Goal: Information Seeking & Learning: Learn about a topic

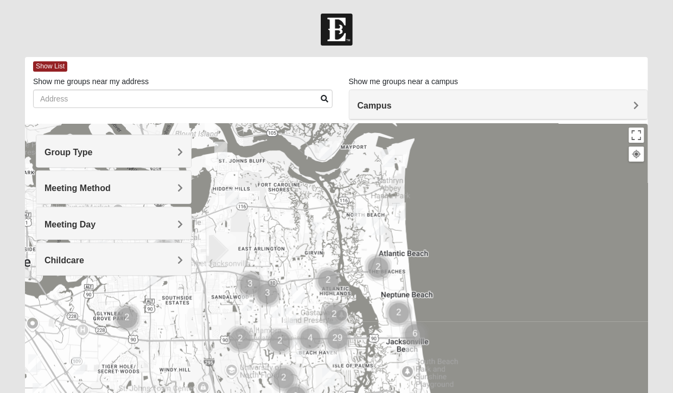
click at [177, 145] on div "Group Type" at bounding box center [113, 151] width 155 height 32
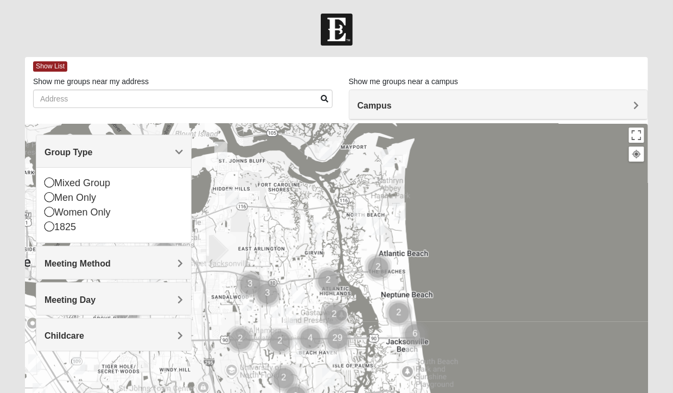
click at [51, 181] on icon at bounding box center [50, 183] width 10 height 10
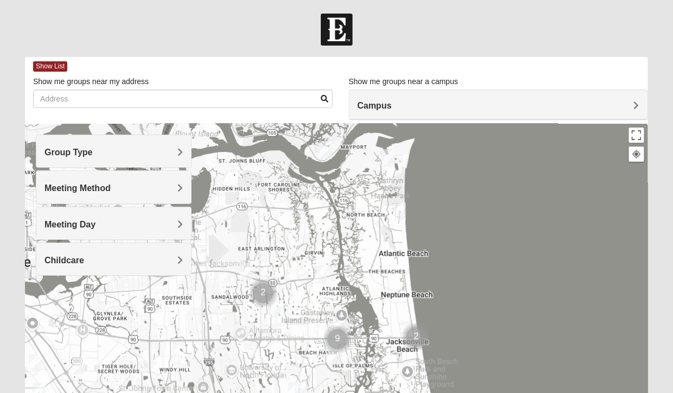
click at [182, 177] on div "Meeting Method" at bounding box center [113, 187] width 155 height 32
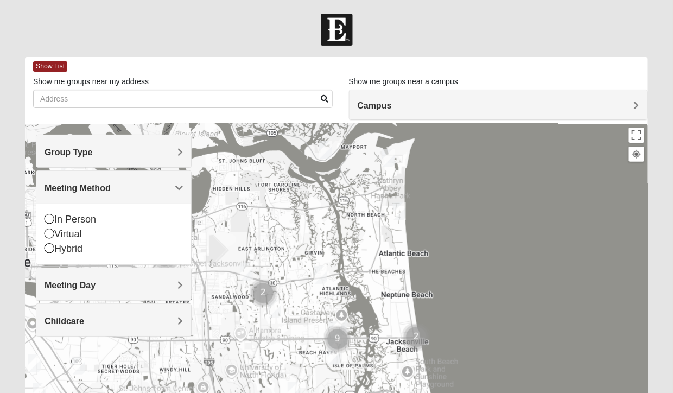
click at [49, 215] on icon at bounding box center [50, 219] width 10 height 10
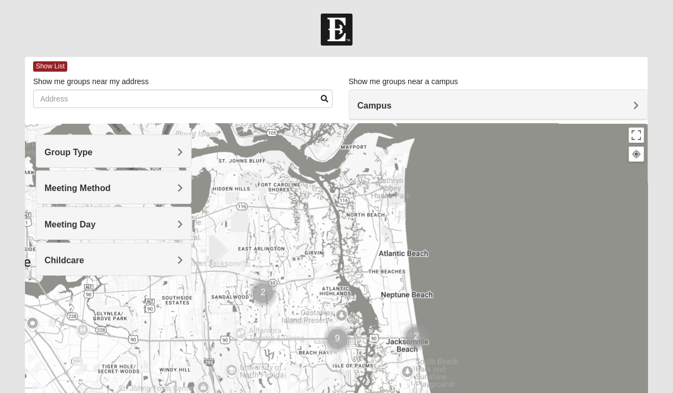
click at [181, 213] on div "Meeting Day" at bounding box center [113, 223] width 155 height 32
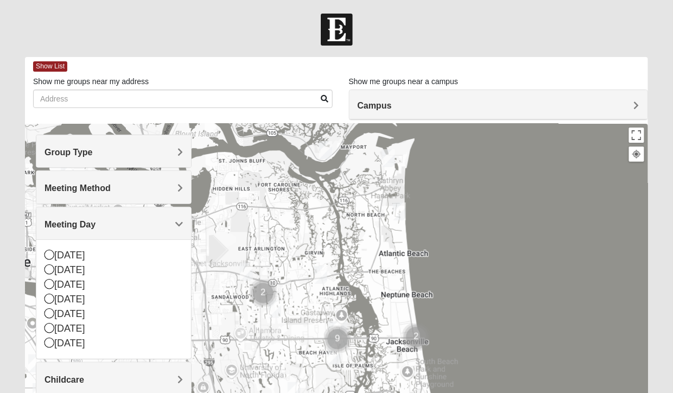
click at [50, 323] on icon at bounding box center [50, 328] width 10 height 10
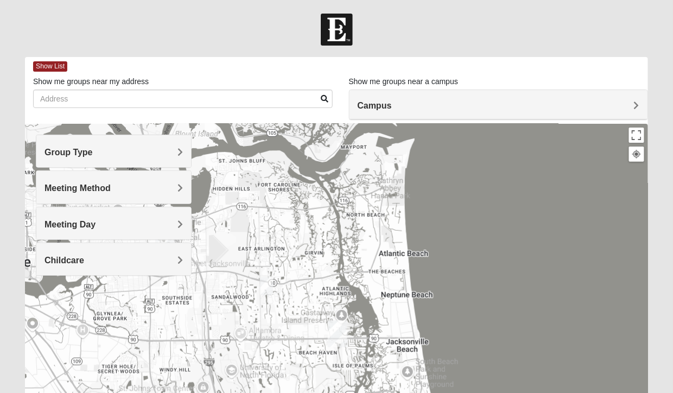
click at [84, 260] on span "Childcare" at bounding box center [65, 260] width 40 height 9
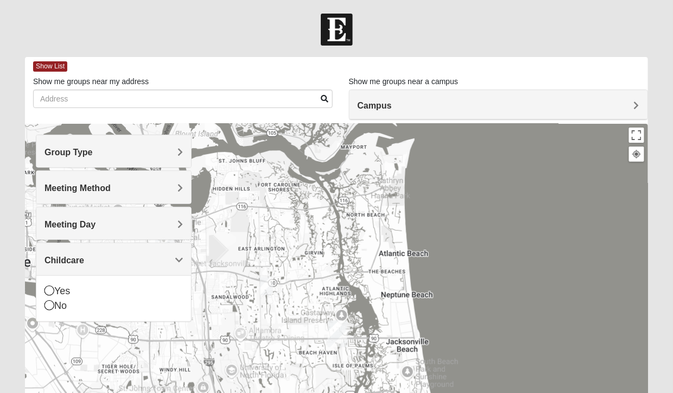
click at [56, 305] on div "No" at bounding box center [114, 306] width 138 height 15
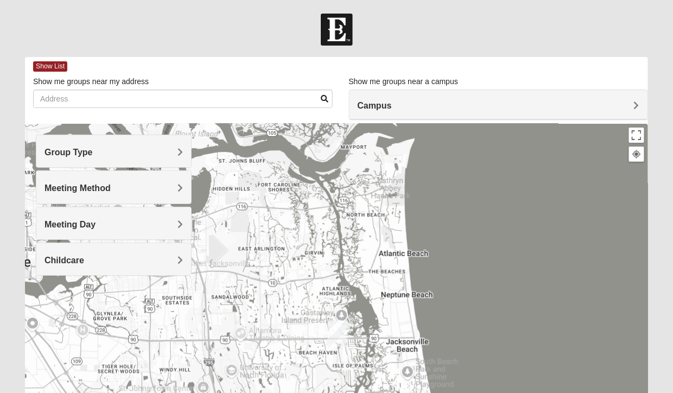
click at [58, 61] on span "Show List" at bounding box center [50, 66] width 34 height 10
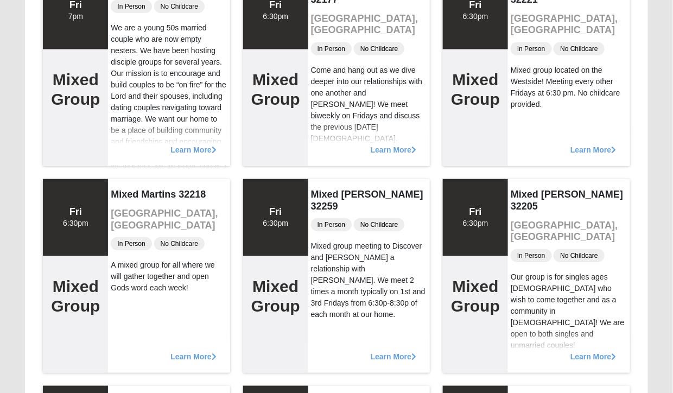
scroll to position [166, 0]
click at [376, 241] on div "Mixed group meeting to Discover and [PERSON_NAME] a relationship with [PERSON_N…" at bounding box center [369, 281] width 116 height 80
click at [277, 299] on h2 "Mixed Group" at bounding box center [275, 296] width 49 height 39
click at [385, 251] on div "Mixed group meeting to Discover and [PERSON_NAME] a relationship with [PERSON_N…" at bounding box center [369, 281] width 116 height 80
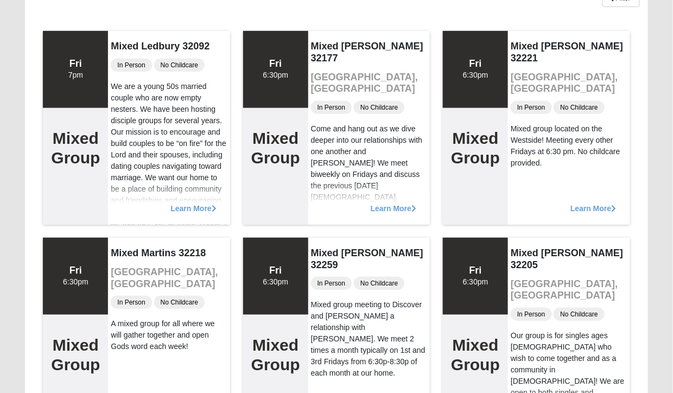
scroll to position [131, 0]
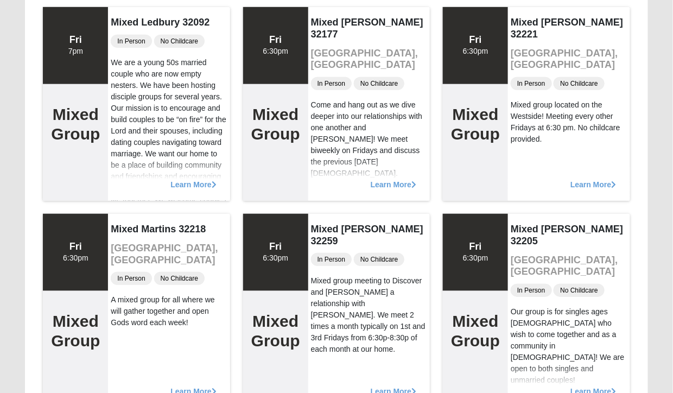
click at [371, 224] on h4 "Mixed [PERSON_NAME] 32259" at bounding box center [369, 235] width 116 height 23
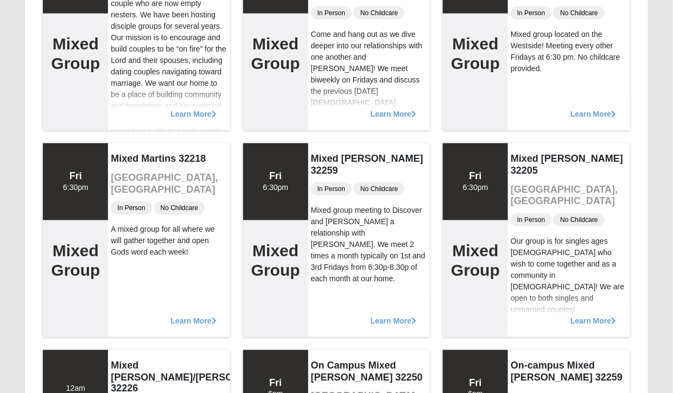
scroll to position [203, 0]
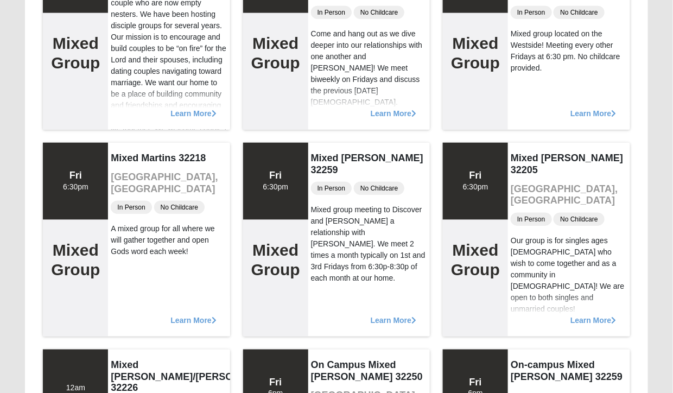
click at [411, 315] on span "Learn More" at bounding box center [394, 315] width 46 height 0
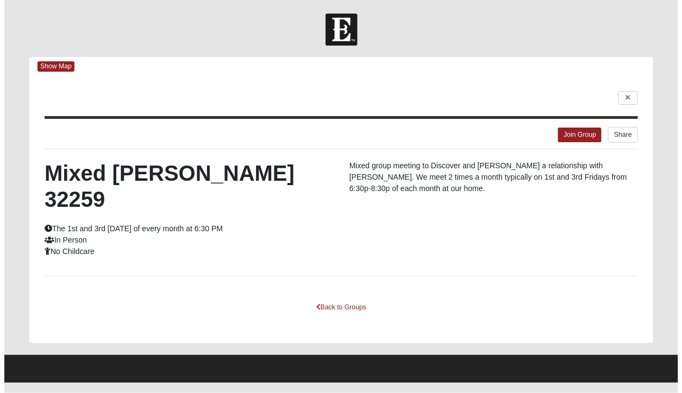
scroll to position [0, 0]
